Goal: Task Accomplishment & Management: Complete application form

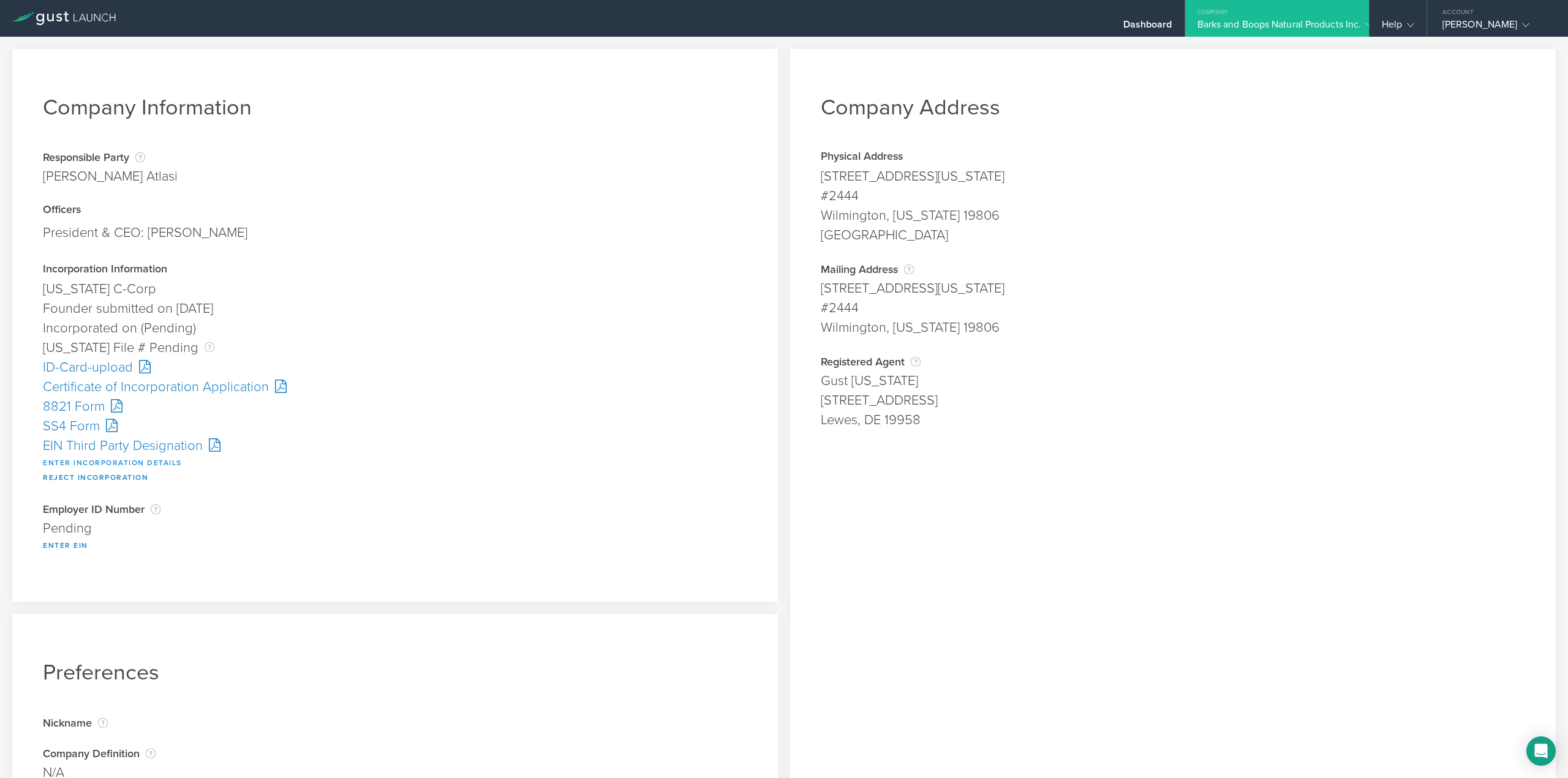
click at [101, 459] on button "Enter Incorporation Details" at bounding box center [112, 463] width 139 height 15
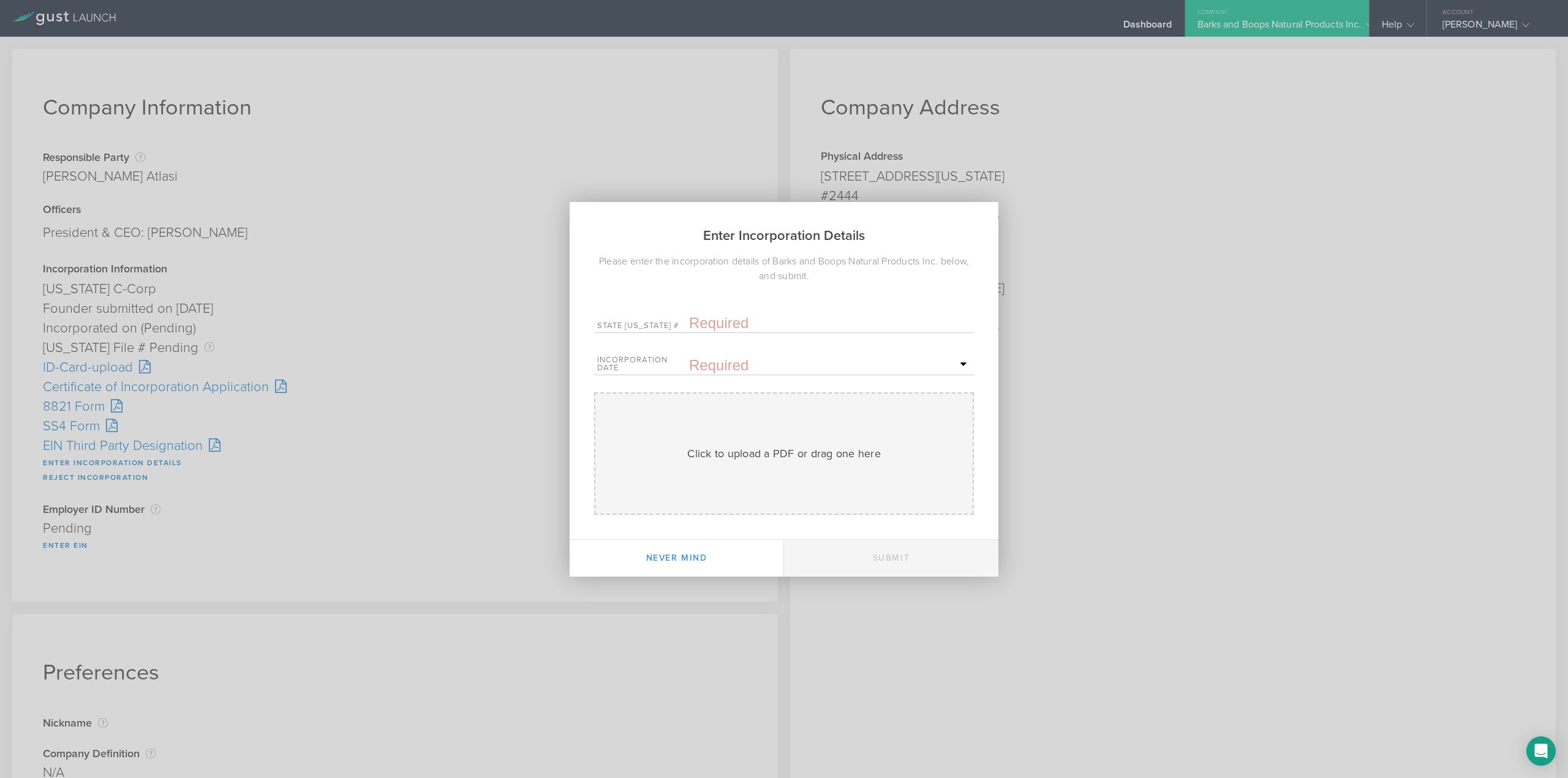
click at [729, 332] on input "text" at bounding box center [830, 323] width 282 height 19
paste input "10294255"
type input "10294255"
click at [723, 363] on input "text" at bounding box center [830, 365] width 282 height 19
click at [883, 463] on span "13" at bounding box center [884, 470] width 22 height 22
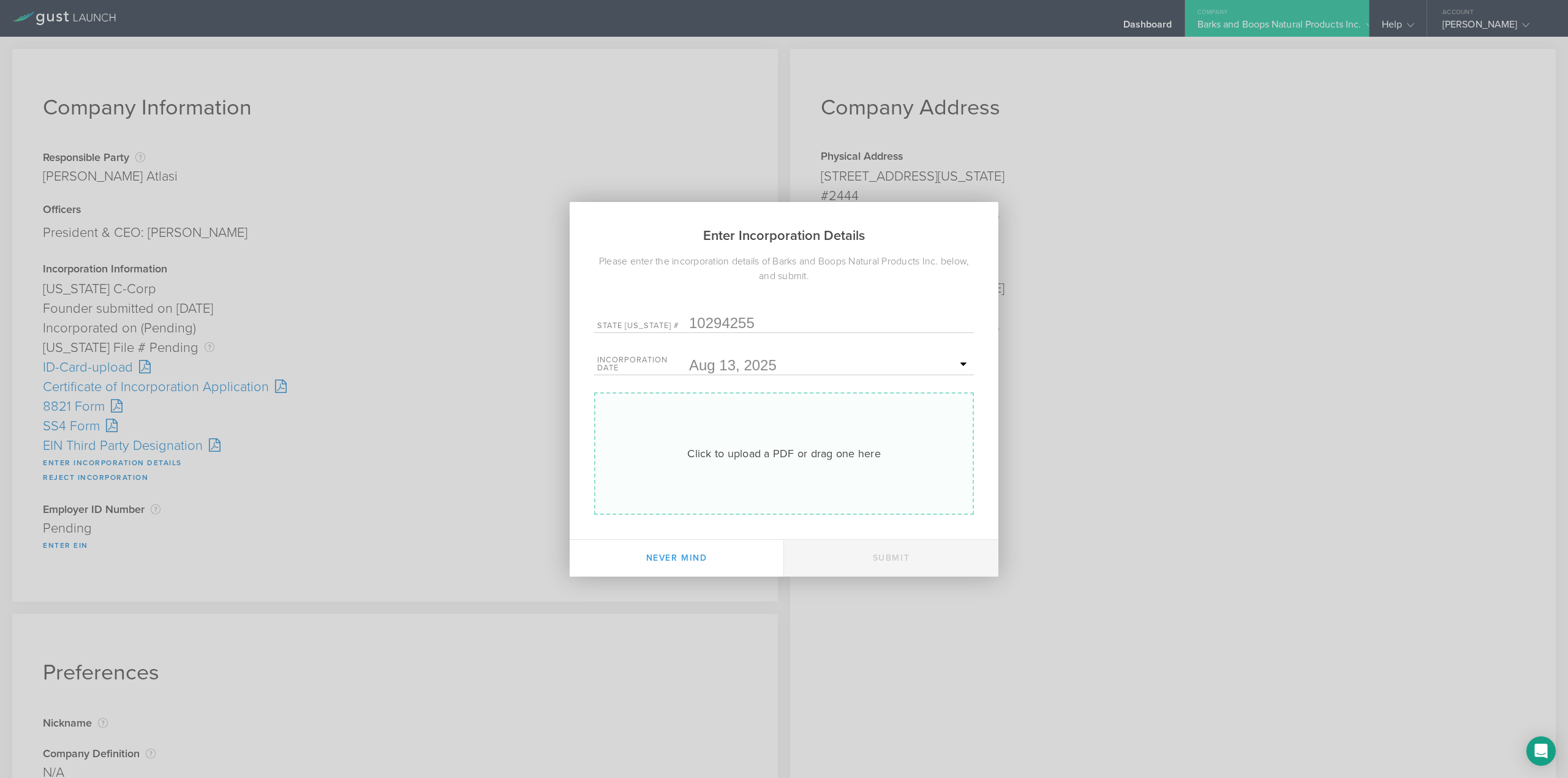
click at [775, 449] on div "Click to upload a PDF or drag one here" at bounding box center [784, 453] width 194 height 16
type input "C:\fakepath\20253658596.pdf"
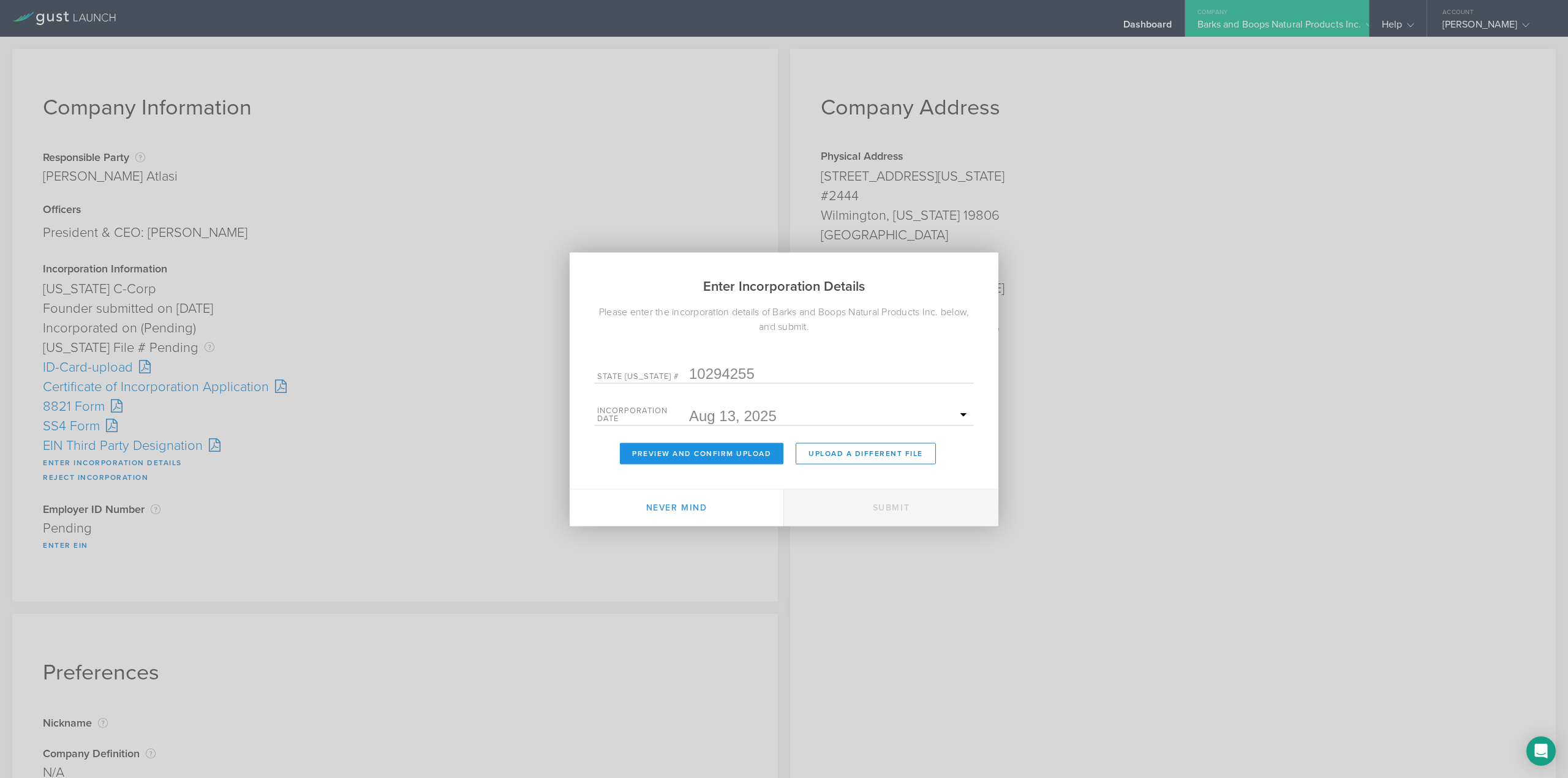
click at [736, 459] on button "Preview and Confirm Upload" at bounding box center [702, 453] width 164 height 22
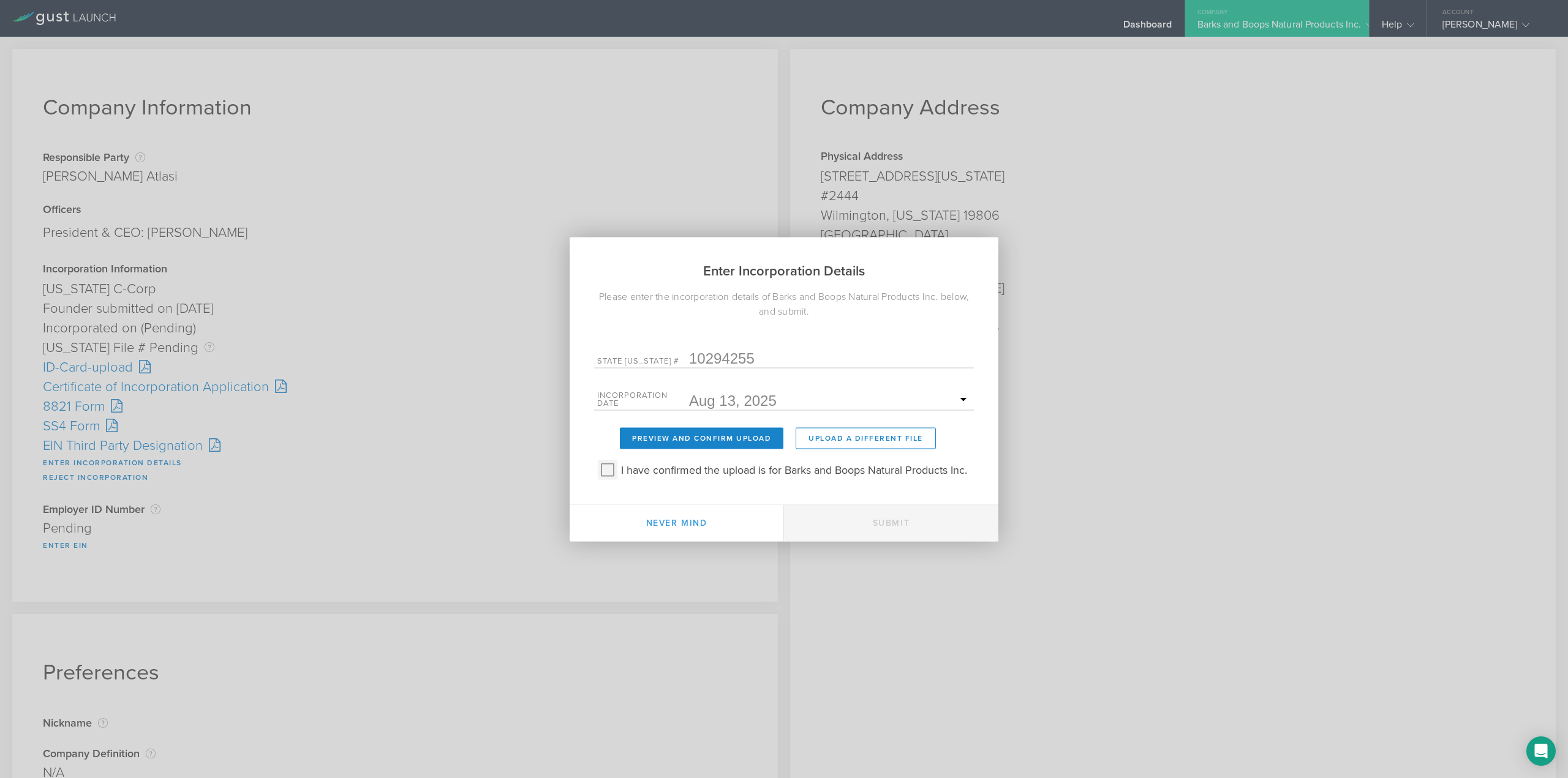
drag, startPoint x: 608, startPoint y: 469, endPoint x: 634, endPoint y: 479, distance: 27.9
click at [608, 469] on input "I have confirmed the upload is for Barks and Boops Natural Products Inc." at bounding box center [607, 469] width 19 height 19
checkbox input "true"
click at [872, 522] on button "Submit" at bounding box center [891, 522] width 215 height 36
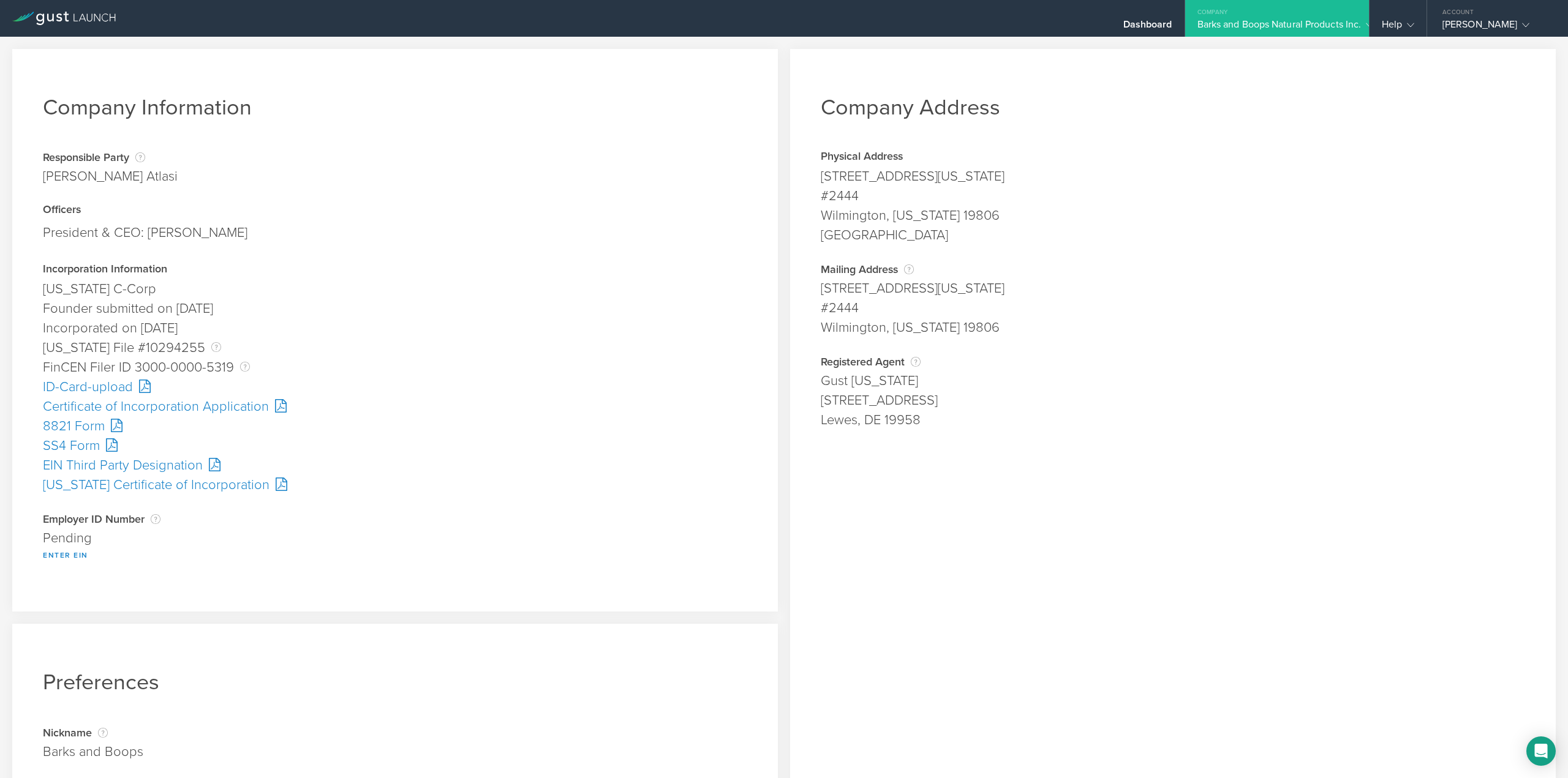
click at [78, 443] on div "SS4 Form" at bounding box center [395, 445] width 704 height 19
click at [86, 387] on div "ID-Card-upload" at bounding box center [395, 386] width 704 height 19
